Goal: Find contact information: Find contact information

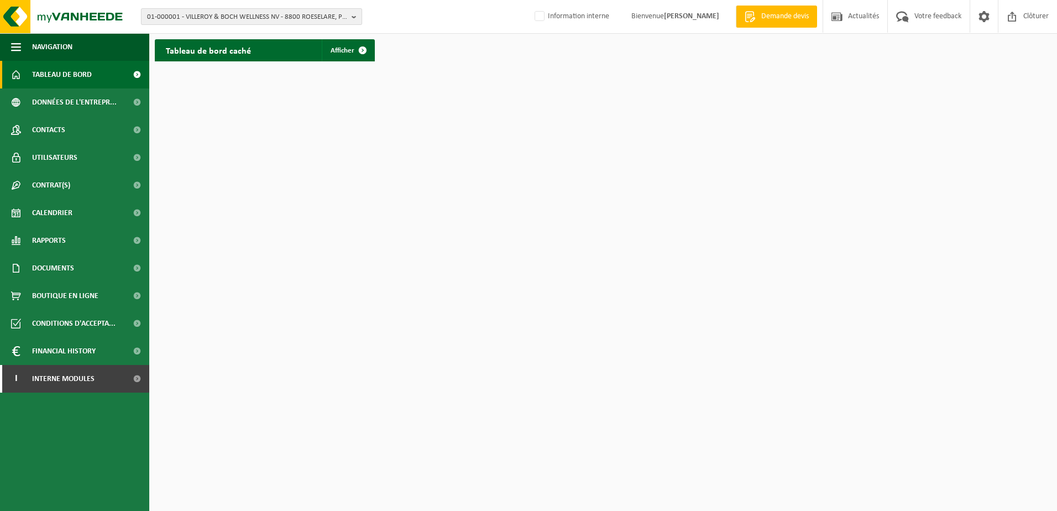
click at [243, 23] on span "01-000001 - VILLEROY & BOCH WELLNESS NV - 8800 ROESELARE, POPULIERSTRAAT 1" at bounding box center [247, 17] width 200 height 17
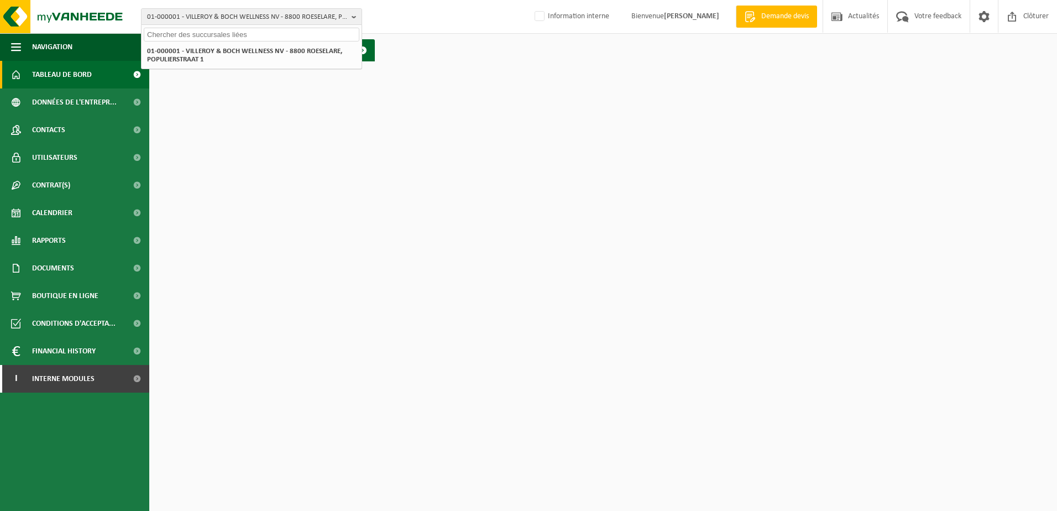
click at [234, 32] on input "text" at bounding box center [252, 35] width 216 height 14
type input "10-769711"
click at [235, 50] on strong "10-769711 - SERIS SECURITY NV - 1831 DIEGEM, [STREET_ADDRESS]" at bounding box center [245, 50] width 197 height 8
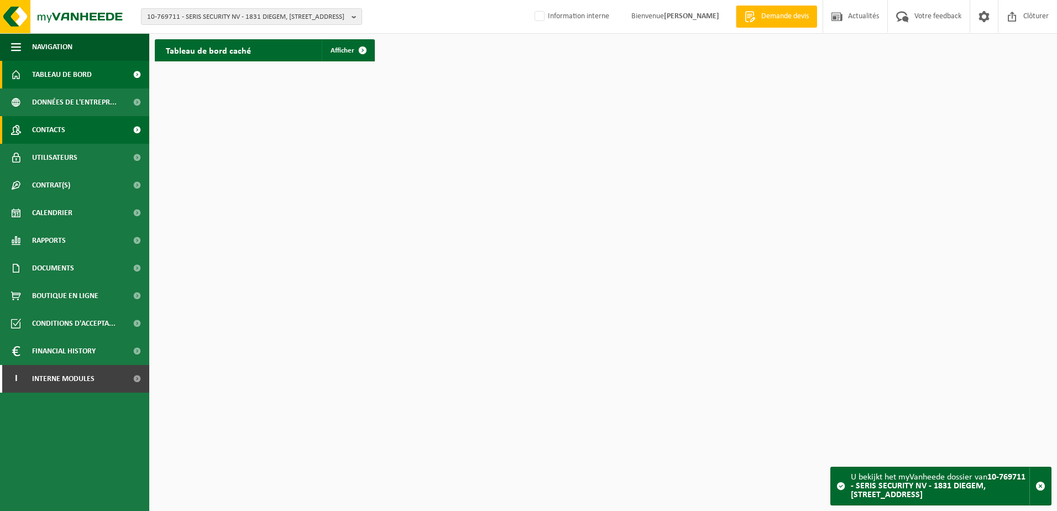
click at [69, 125] on link "Contacts" at bounding box center [74, 130] width 149 height 28
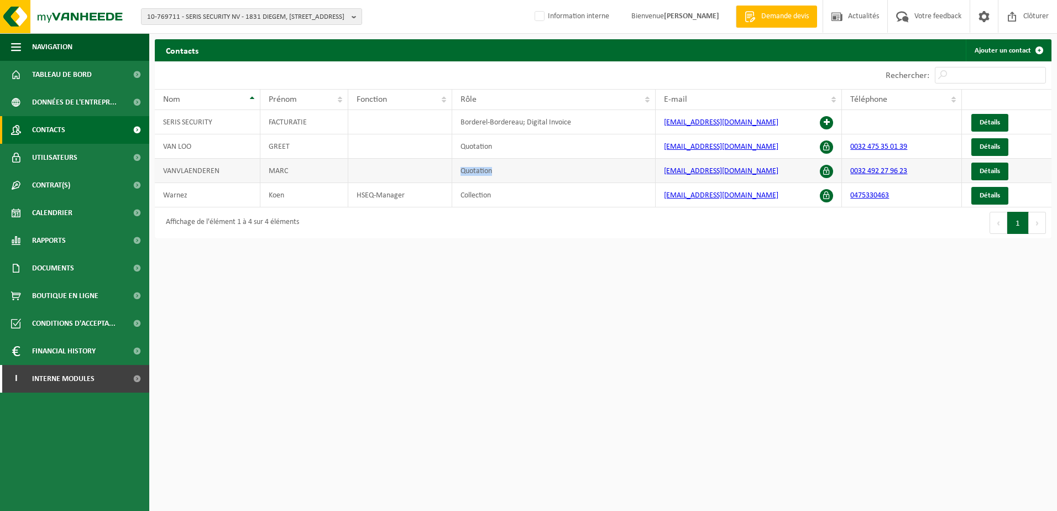
drag, startPoint x: 497, startPoint y: 170, endPoint x: 443, endPoint y: 174, distance: 54.3
click at [443, 174] on tr "[PERSON_NAME] Quotation [EMAIL_ADDRESS][DOMAIN_NAME] 0032 492 27 96 23 Détails" at bounding box center [603, 171] width 897 height 24
click at [566, 174] on td "Quotation" at bounding box center [553, 171] width 203 height 24
drag, startPoint x: 754, startPoint y: 169, endPoint x: 661, endPoint y: 171, distance: 92.9
click at [661, 171] on td "[EMAIL_ADDRESS][DOMAIN_NAME]" at bounding box center [749, 171] width 186 height 24
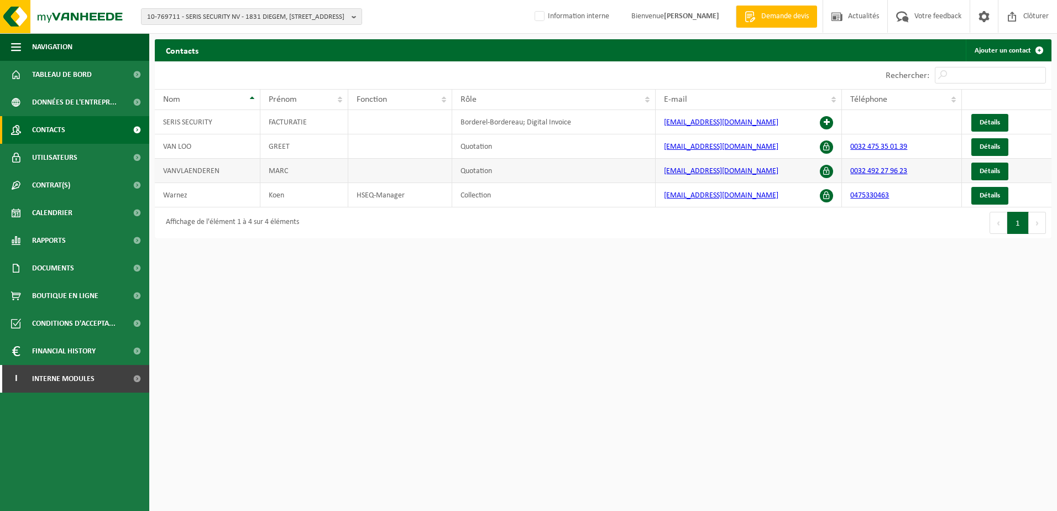
click at [194, 167] on td "VANVLAENDEREN" at bounding box center [208, 171] width 106 height 24
click at [982, 174] on span "Détails" at bounding box center [990, 171] width 20 height 7
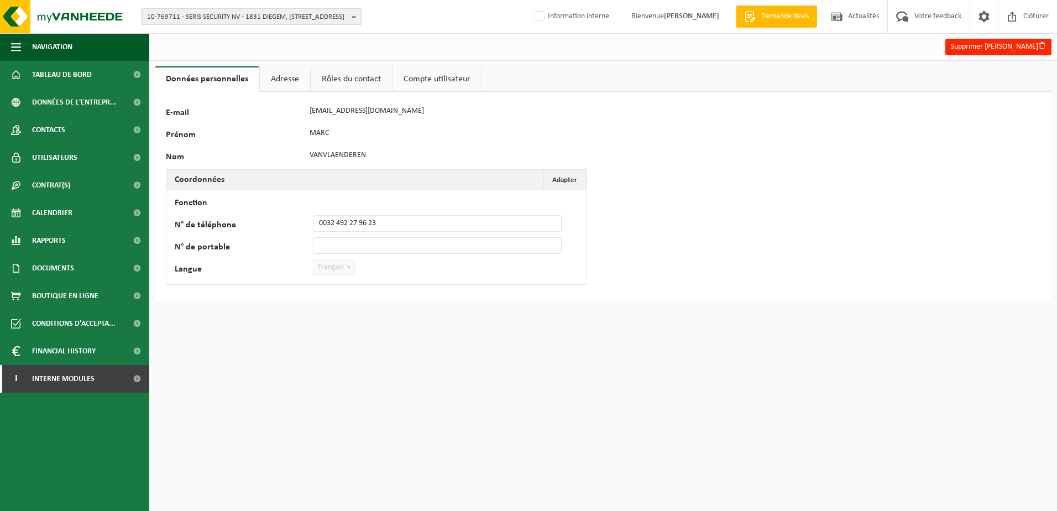
click at [285, 82] on link "Adresse" at bounding box center [285, 78] width 50 height 25
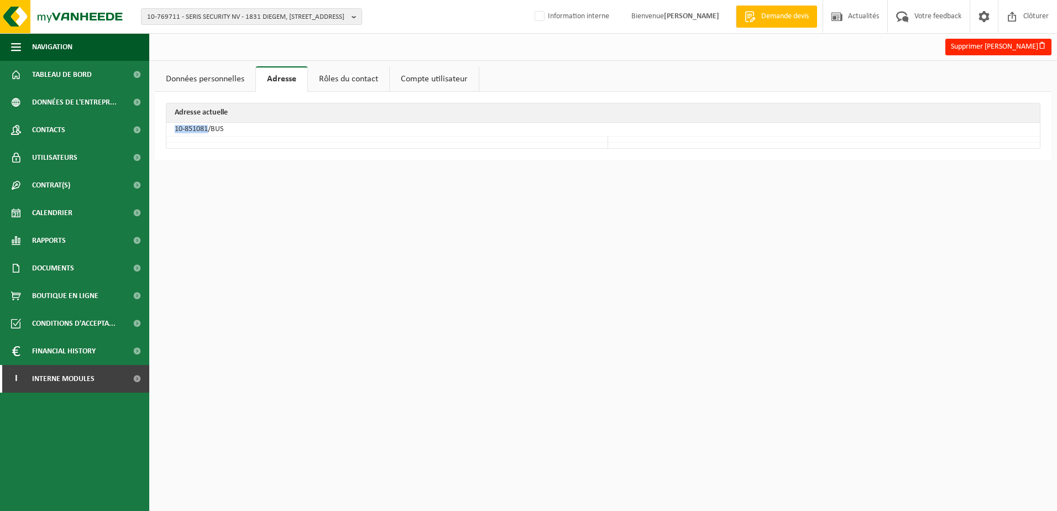
drag, startPoint x: 174, startPoint y: 132, endPoint x: 208, endPoint y: 133, distance: 33.7
click at [208, 133] on td "10-851081/BUS" at bounding box center [603, 130] width 874 height 14
copy td "10-851081"
click at [283, 139] on td at bounding box center [387, 140] width 442 height 6
click at [302, 134] on td "10-851081/BUS" at bounding box center [603, 130] width 874 height 14
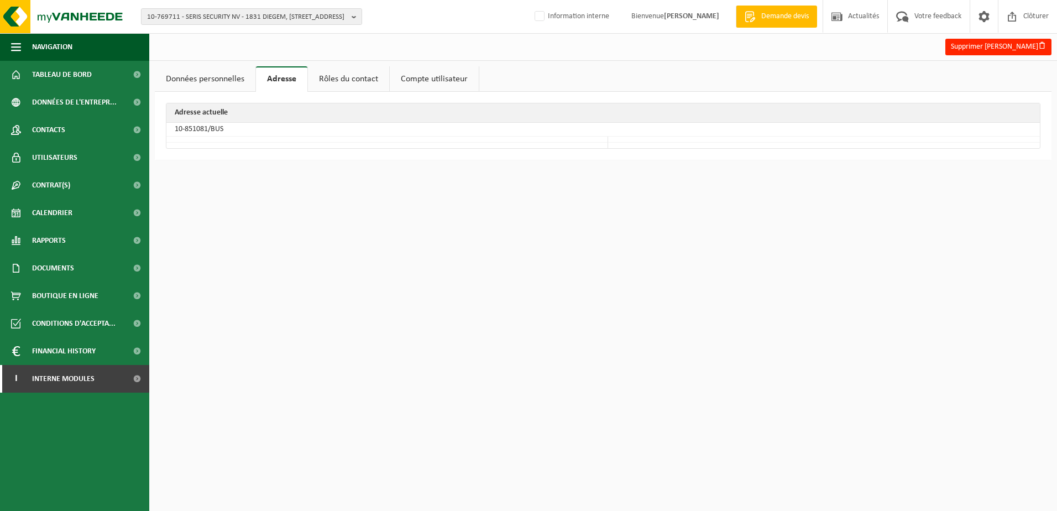
click at [216, 82] on link "Données personnelles" at bounding box center [205, 78] width 101 height 25
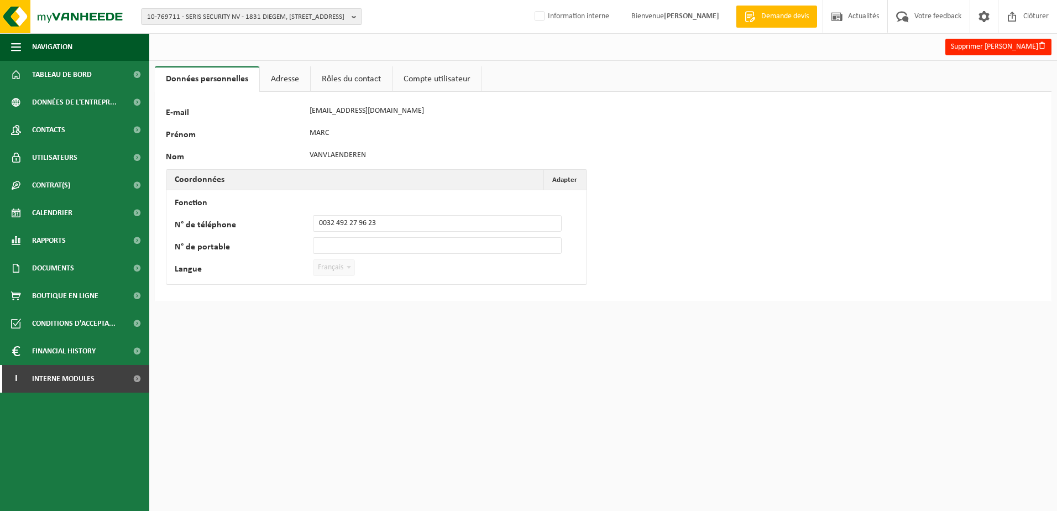
click at [286, 88] on link "Adresse" at bounding box center [285, 78] width 50 height 25
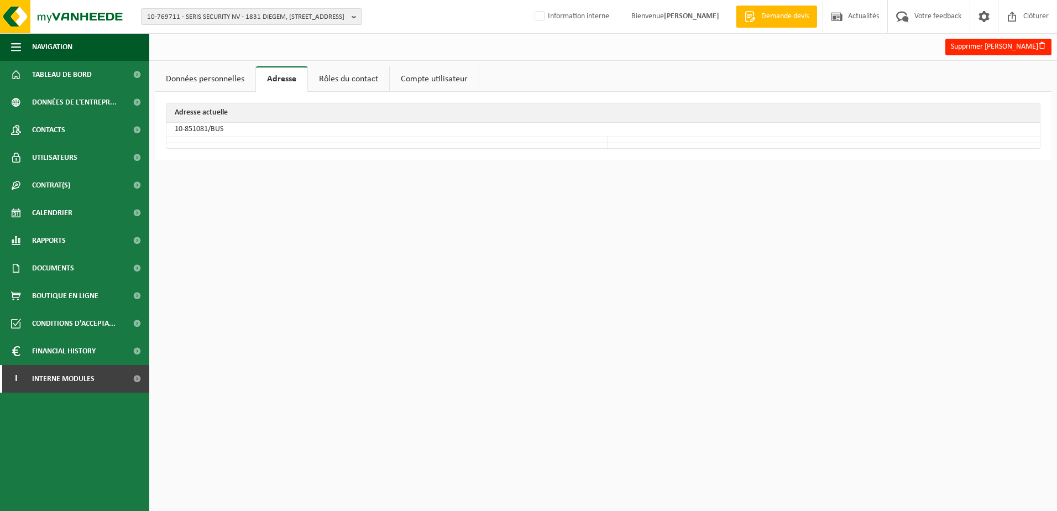
click at [332, 78] on link "Rôles du contact" at bounding box center [348, 78] width 81 height 25
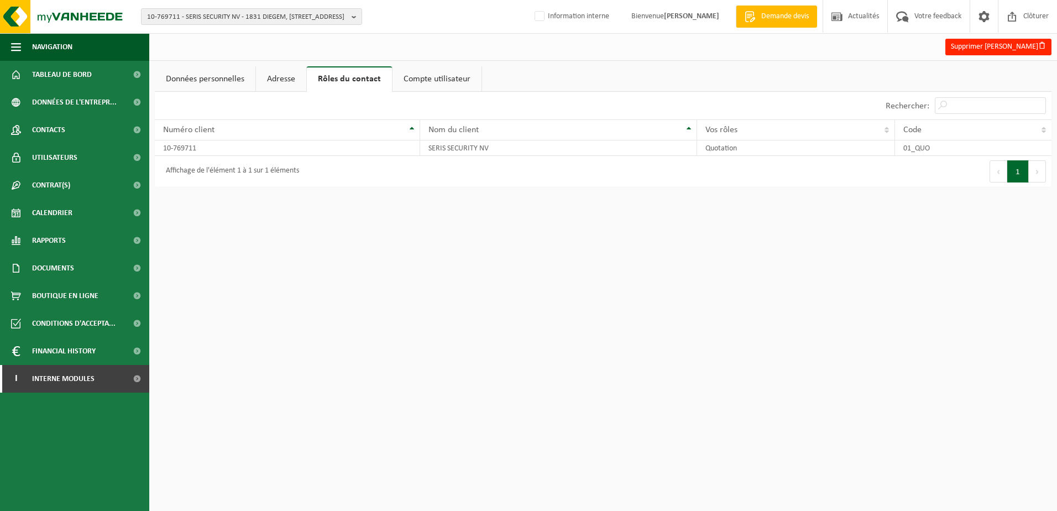
click at [218, 79] on link "Données personnelles" at bounding box center [205, 78] width 101 height 25
